Goal: Task Accomplishment & Management: Manage account settings

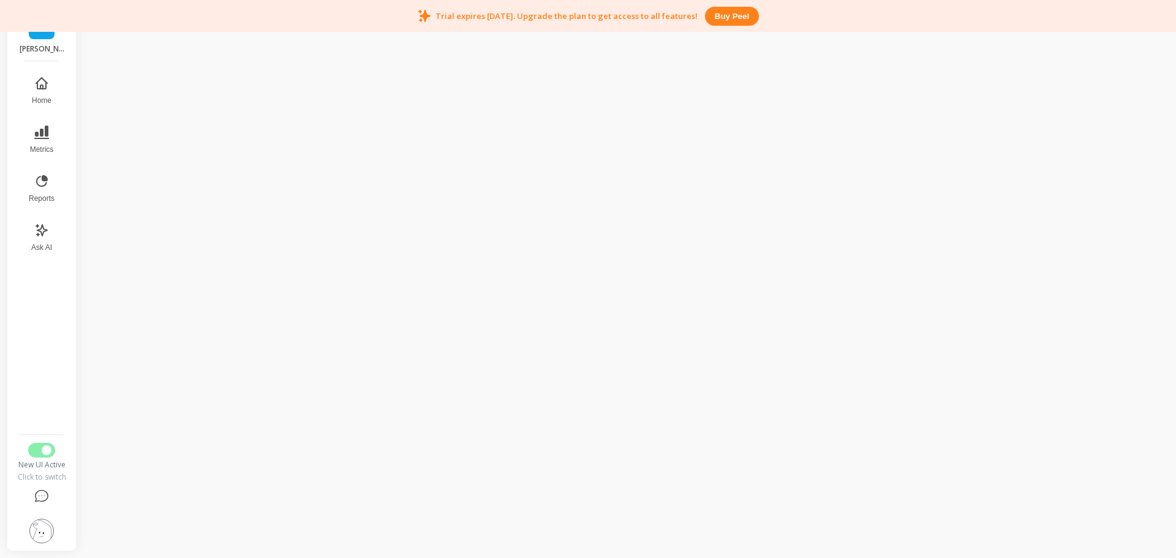
click at [33, 457] on div "New UI Active Click to switch" at bounding box center [42, 462] width 50 height 39
click at [38, 451] on button "Switch to Legacy UI" at bounding box center [41, 450] width 27 height 15
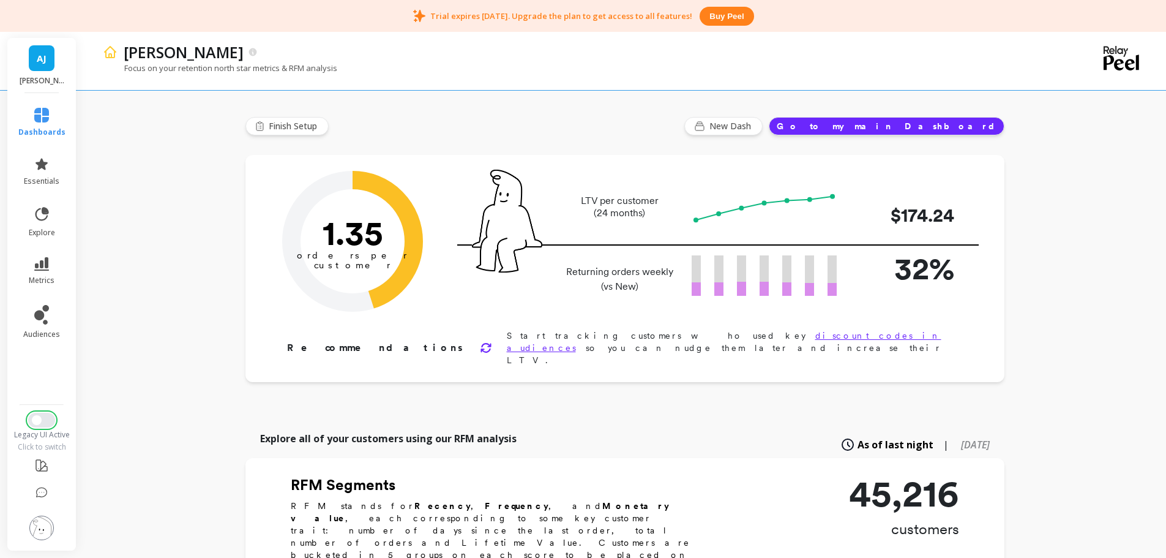
click at [39, 422] on span "Switch to New UI" at bounding box center [37, 420] width 10 height 10
